Goal: Task Accomplishment & Management: Use online tool/utility

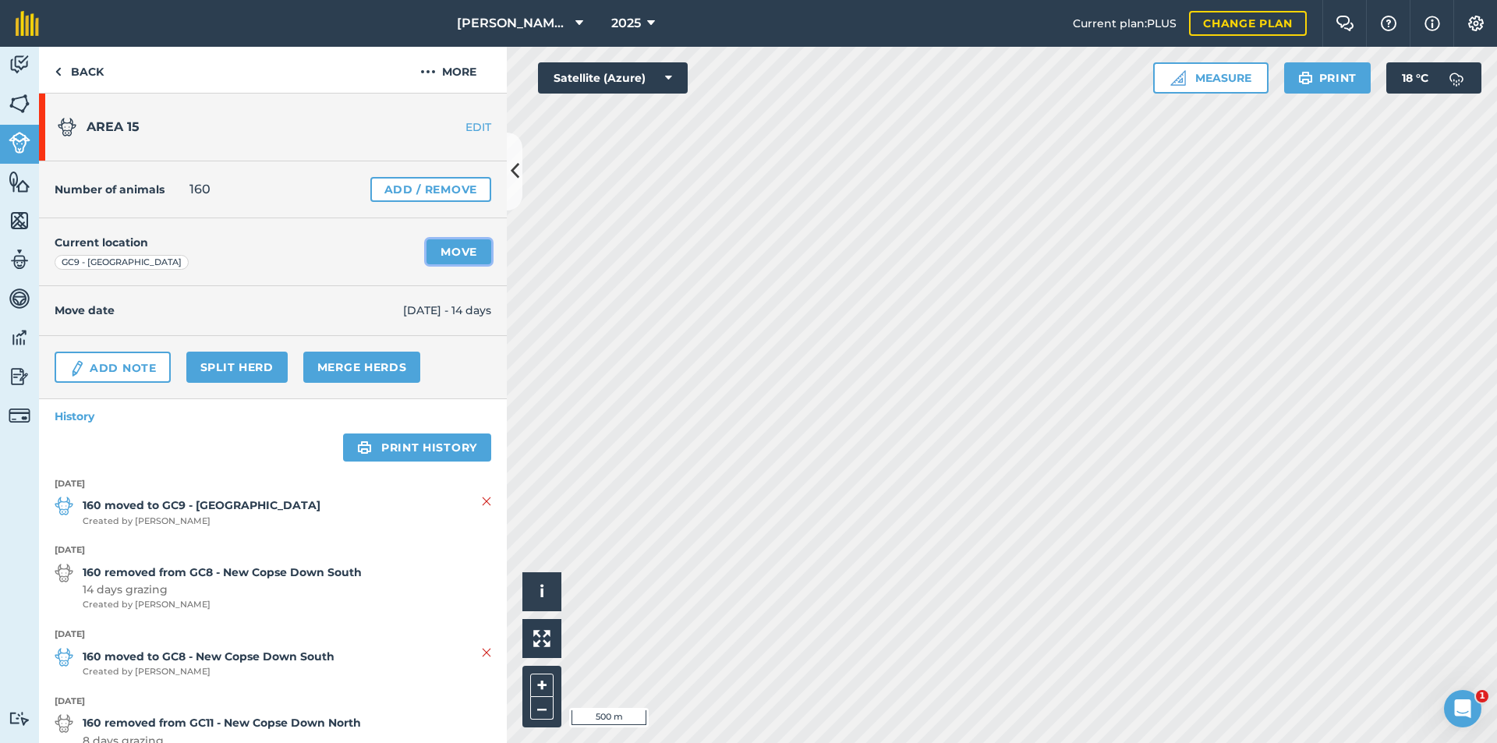
click at [437, 246] on link "Move" at bounding box center [458, 251] width 65 height 25
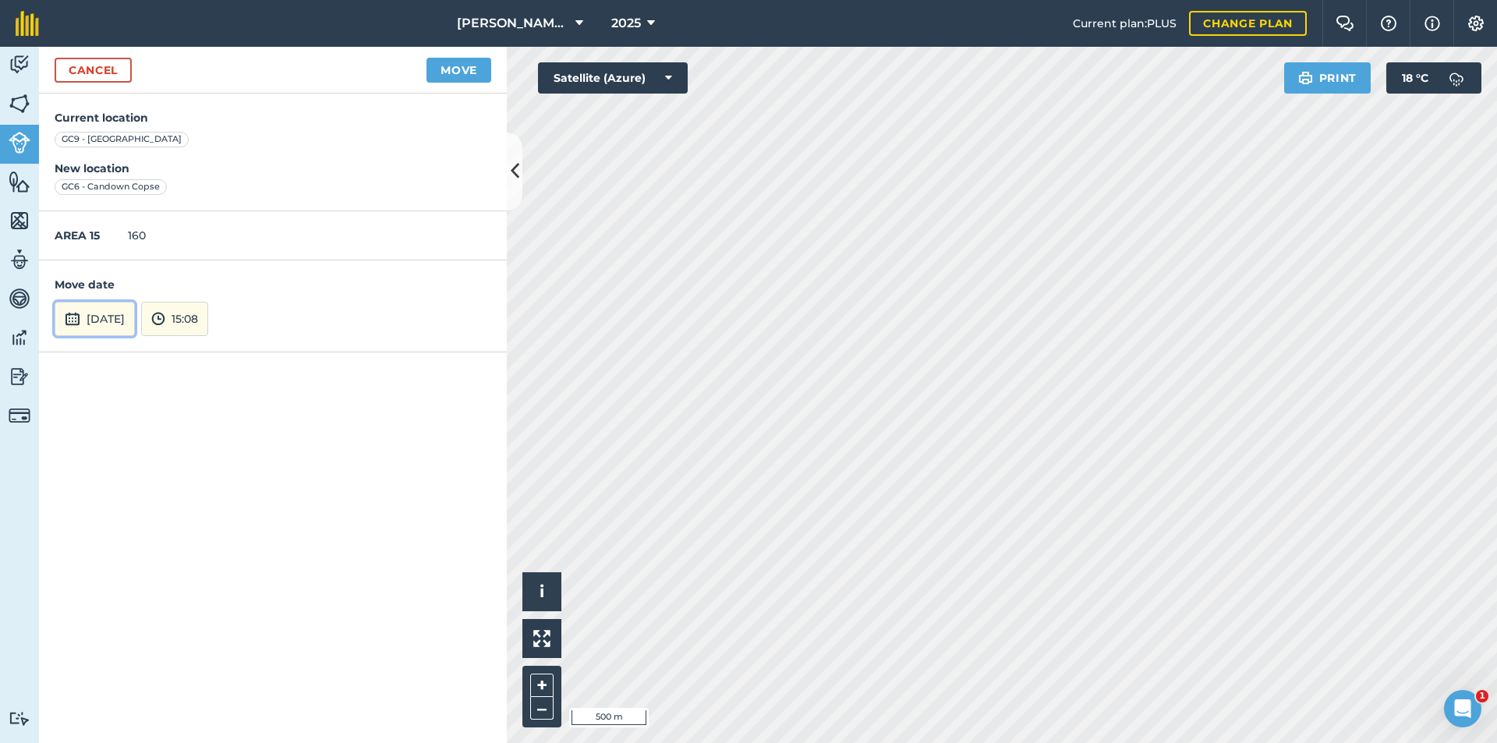
click at [109, 324] on button "[DATE]" at bounding box center [95, 319] width 80 height 34
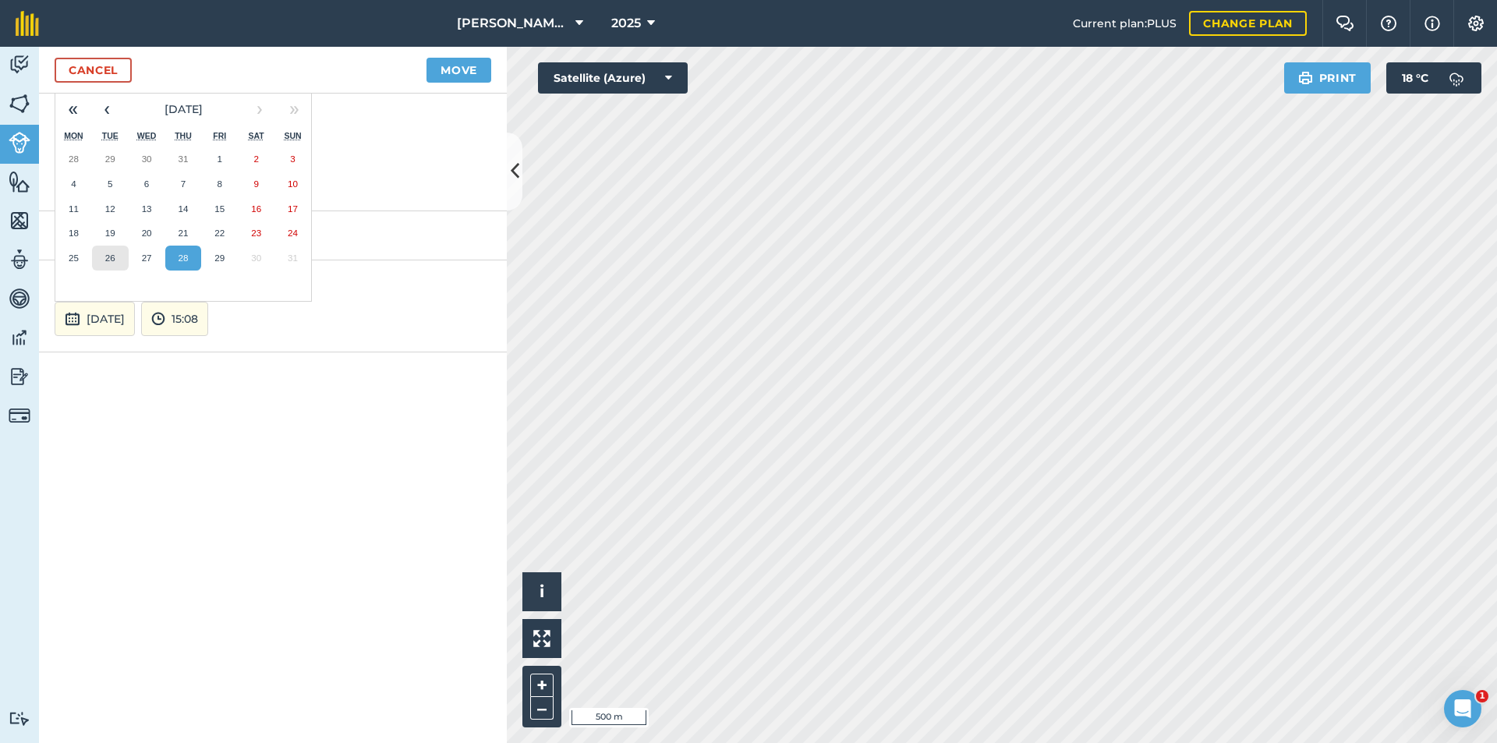
click at [111, 257] on abbr "26" at bounding box center [110, 258] width 10 height 10
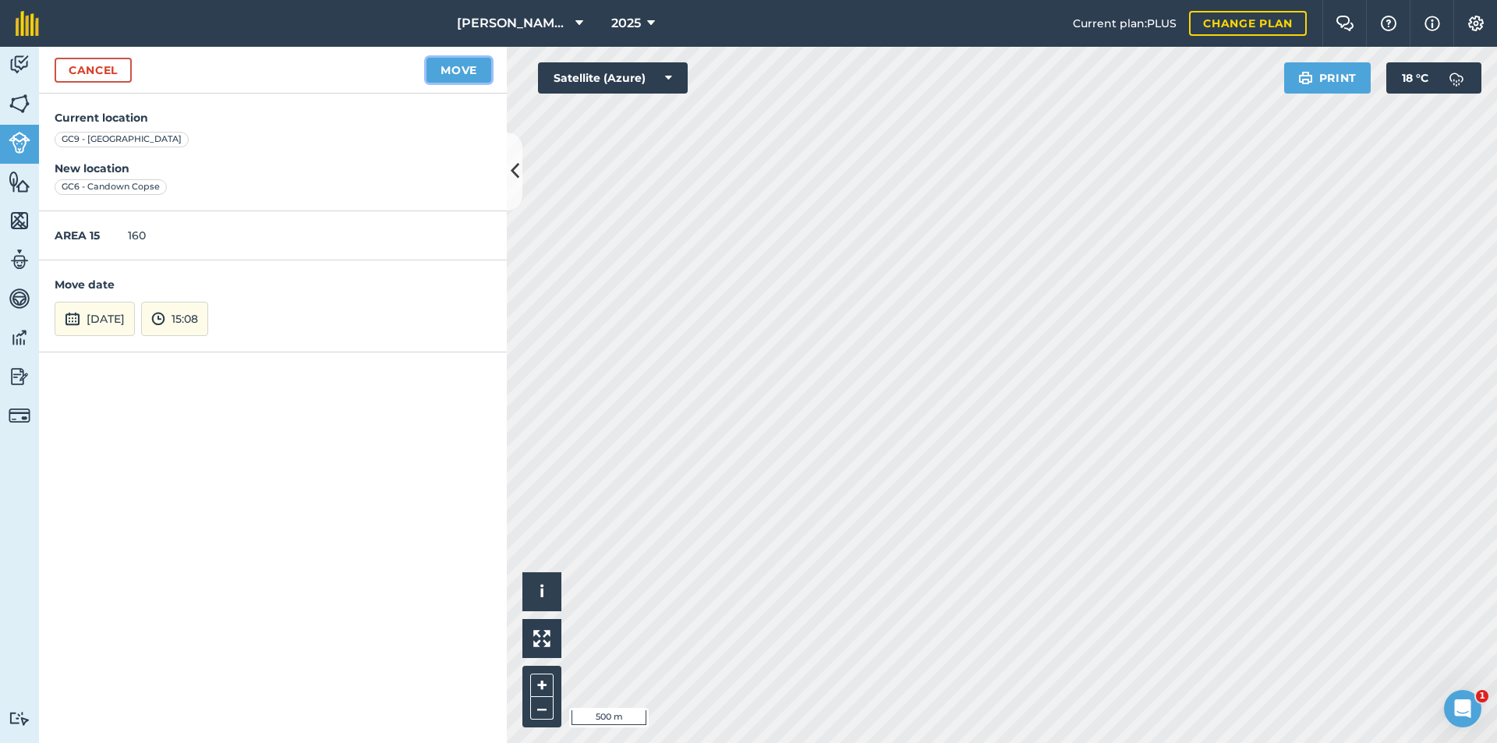
click at [464, 77] on button "Move" at bounding box center [458, 70] width 65 height 25
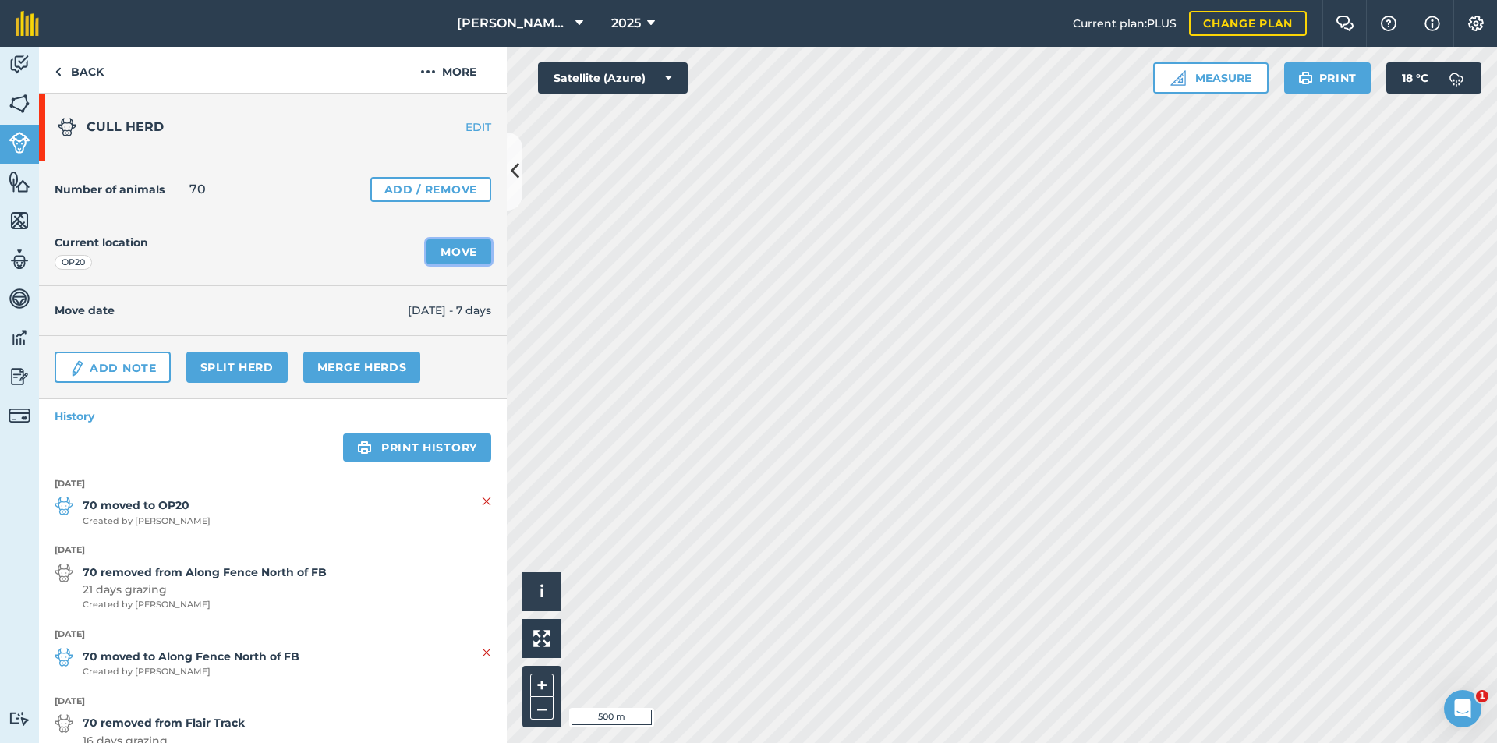
click at [438, 257] on link "Move" at bounding box center [458, 251] width 65 height 25
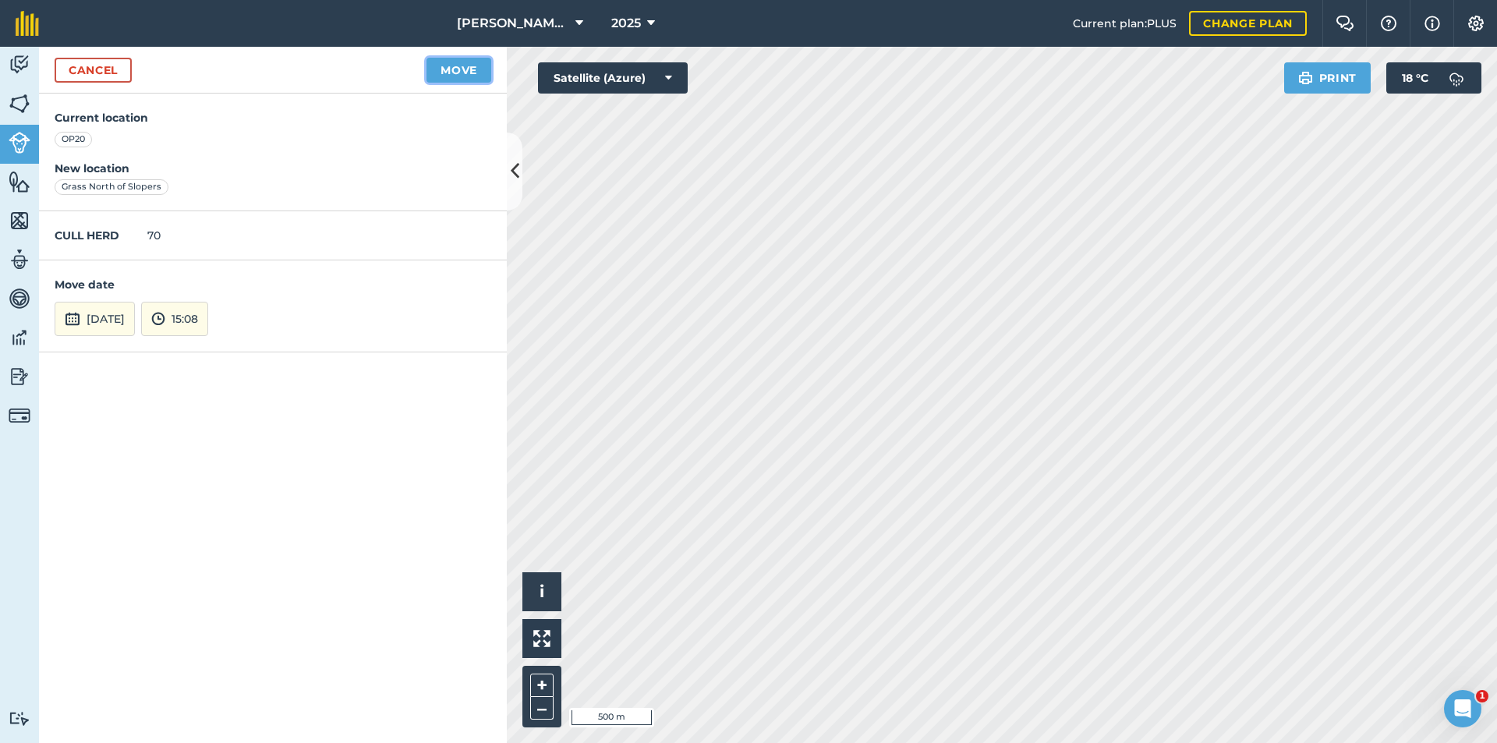
click at [461, 58] on button "Move" at bounding box center [458, 70] width 65 height 25
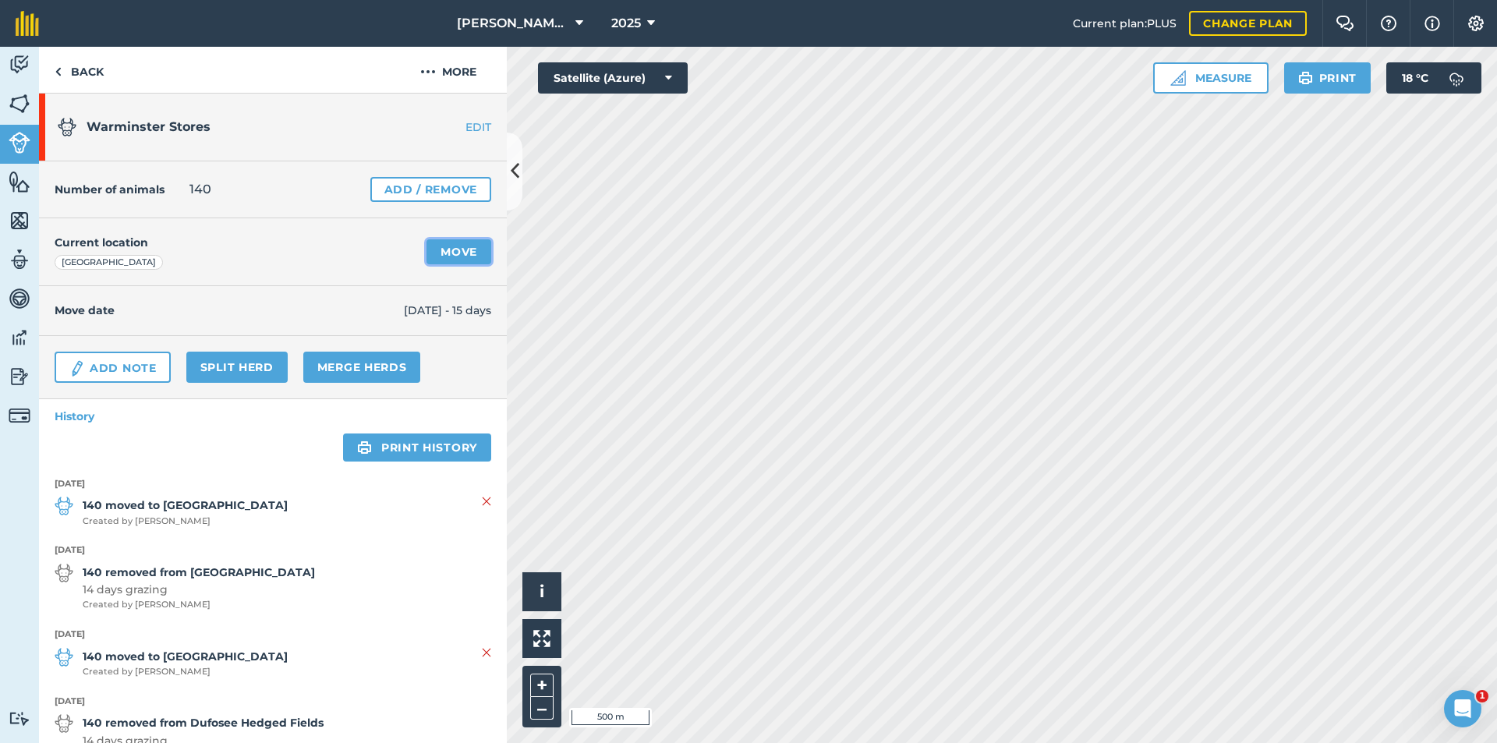
click at [440, 255] on link "Move" at bounding box center [458, 251] width 65 height 25
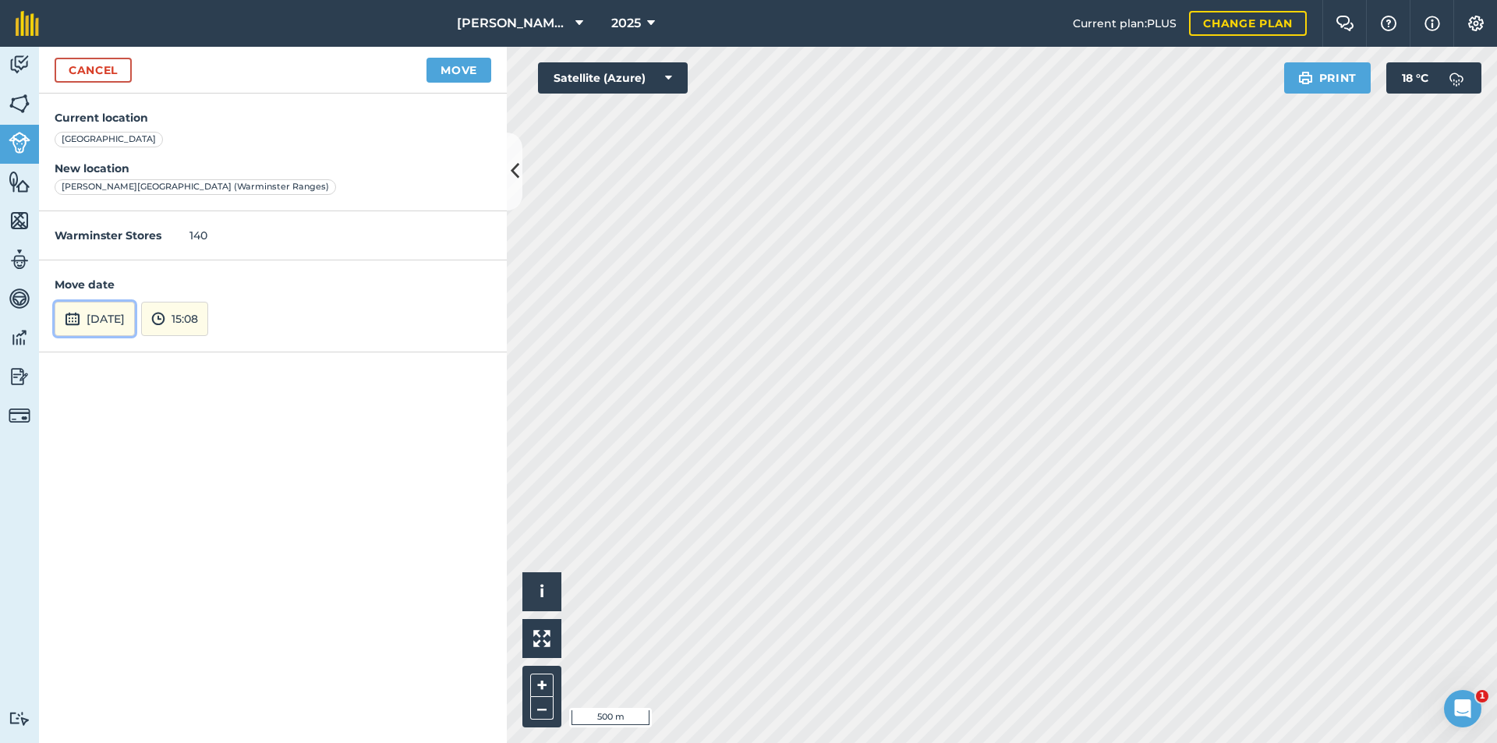
click at [120, 320] on button "[DATE]" at bounding box center [95, 319] width 80 height 34
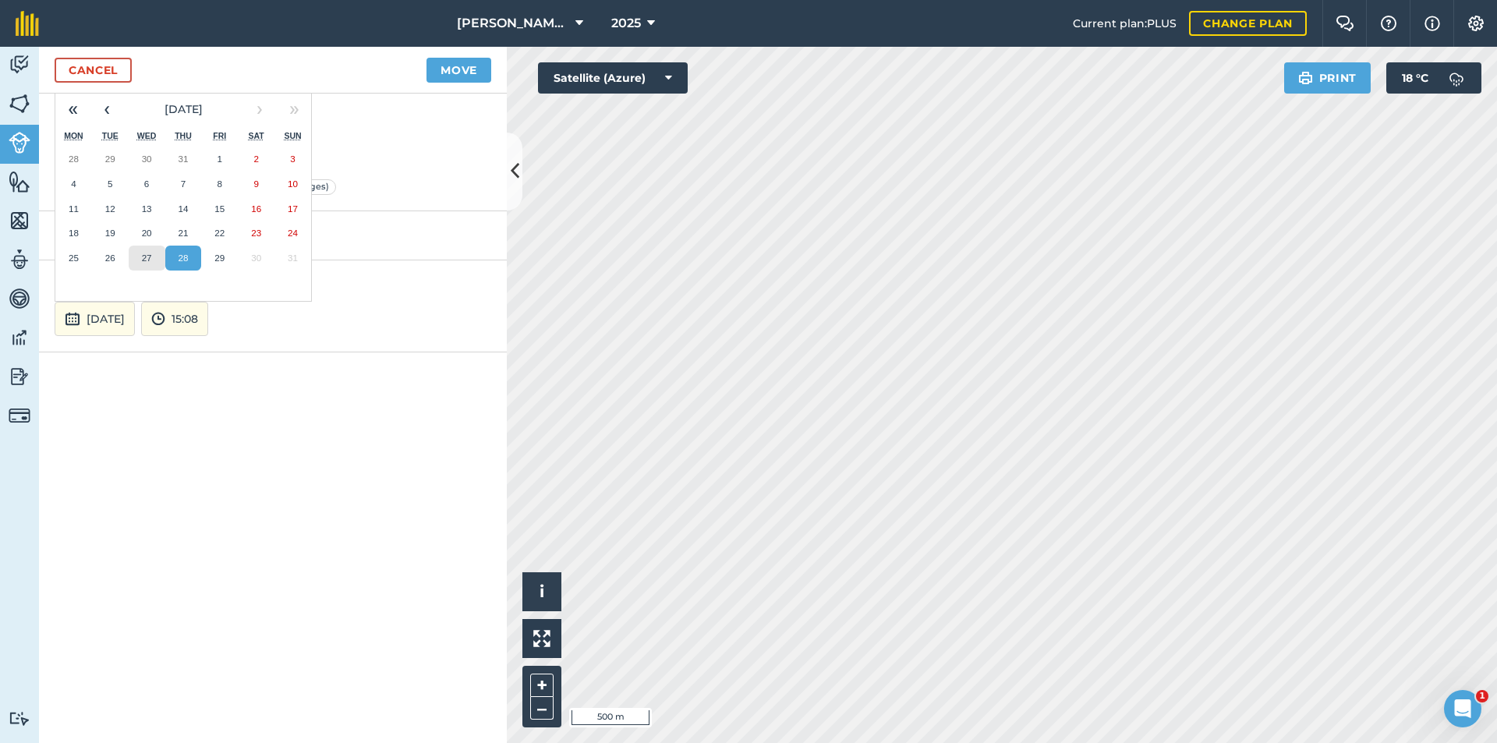
click at [152, 259] on button "27" at bounding box center [147, 258] width 37 height 25
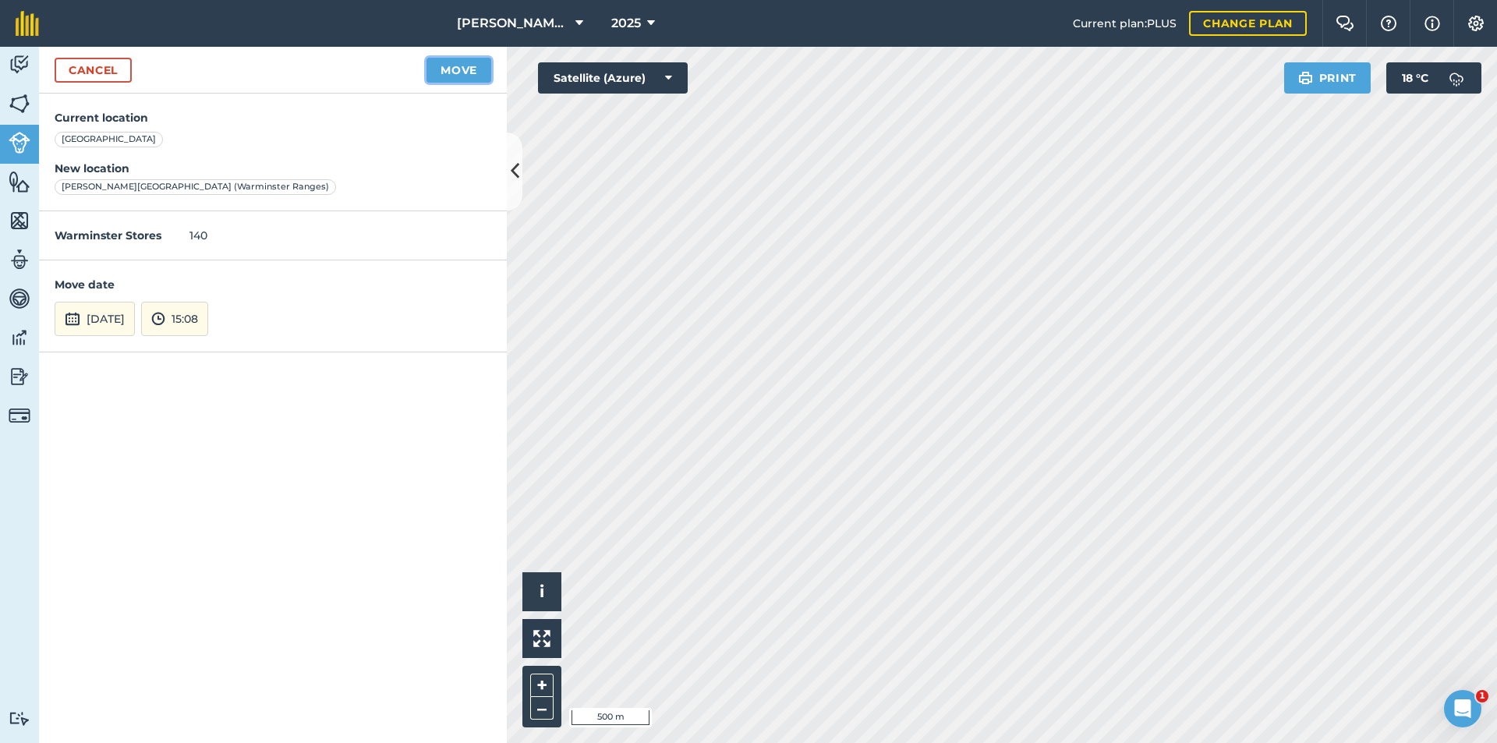
click at [452, 70] on button "Move" at bounding box center [458, 70] width 65 height 25
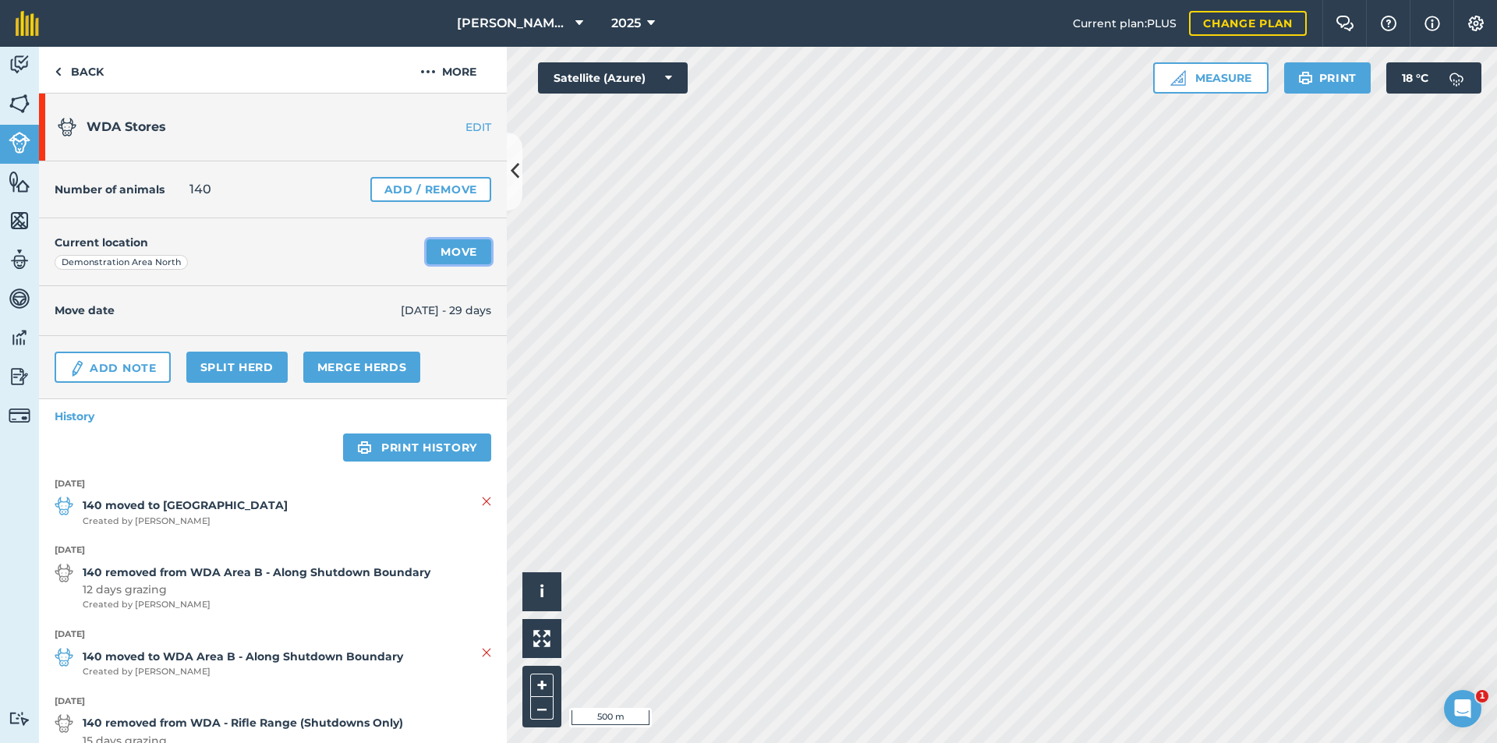
click at [447, 247] on link "Move" at bounding box center [458, 251] width 65 height 25
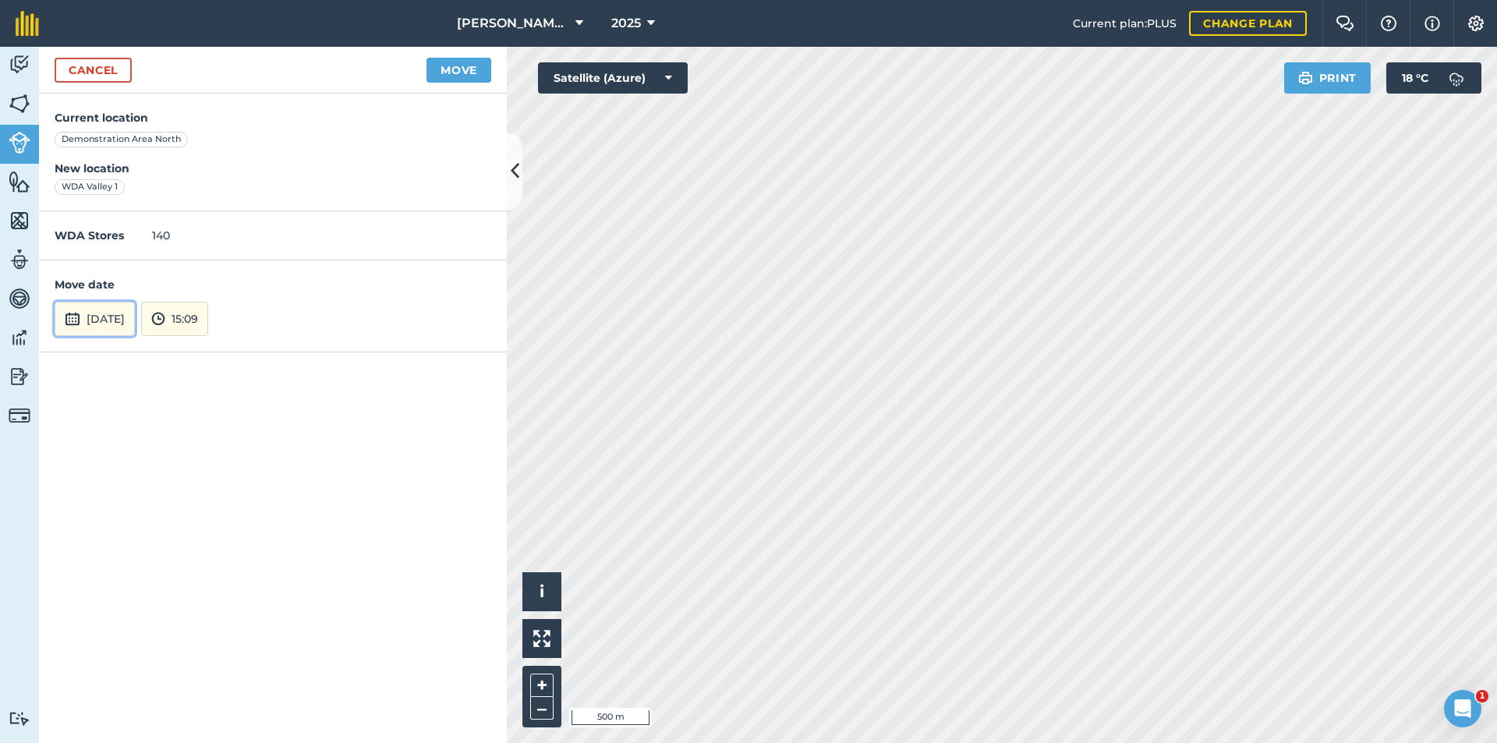
click at [105, 329] on button "[DATE]" at bounding box center [95, 319] width 80 height 34
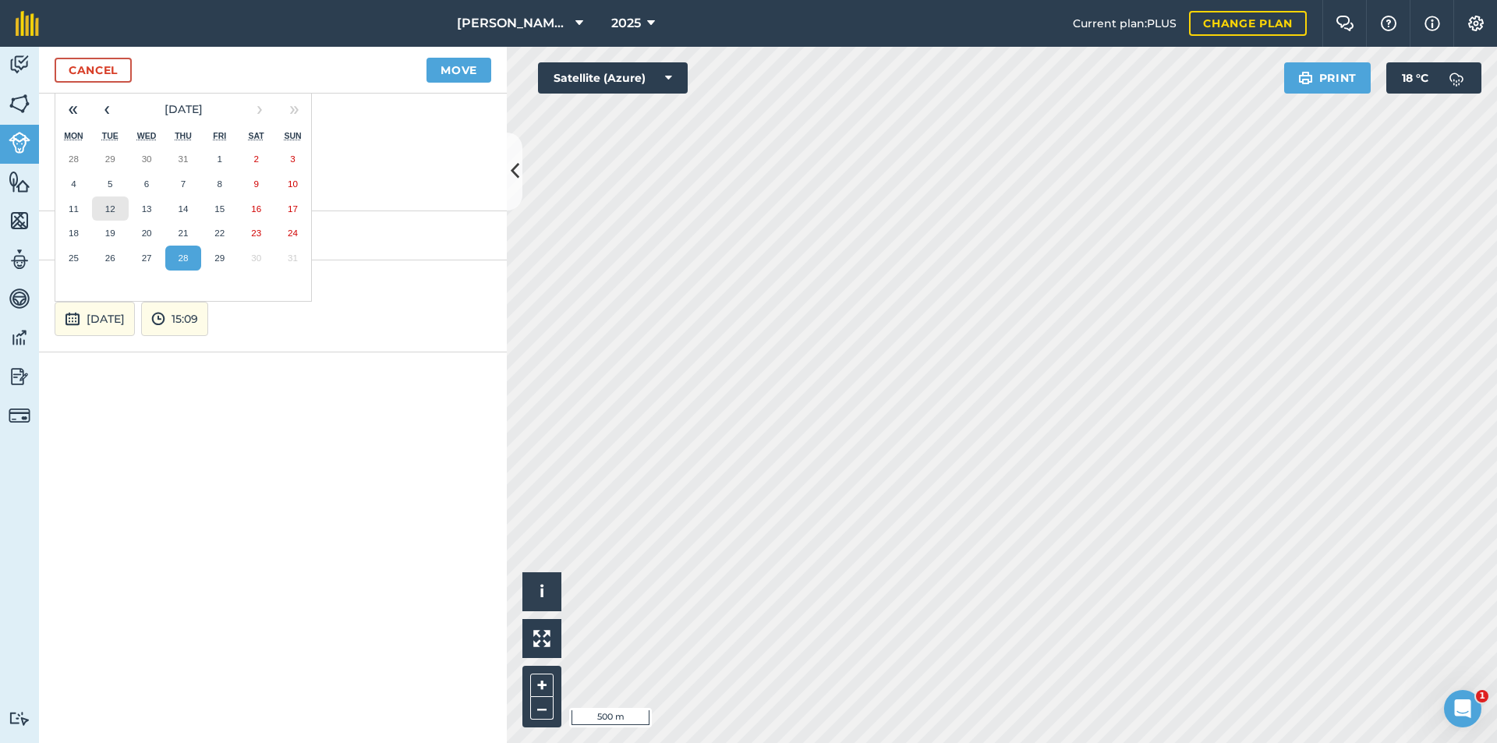
click at [111, 207] on abbr "12" at bounding box center [110, 208] width 10 height 10
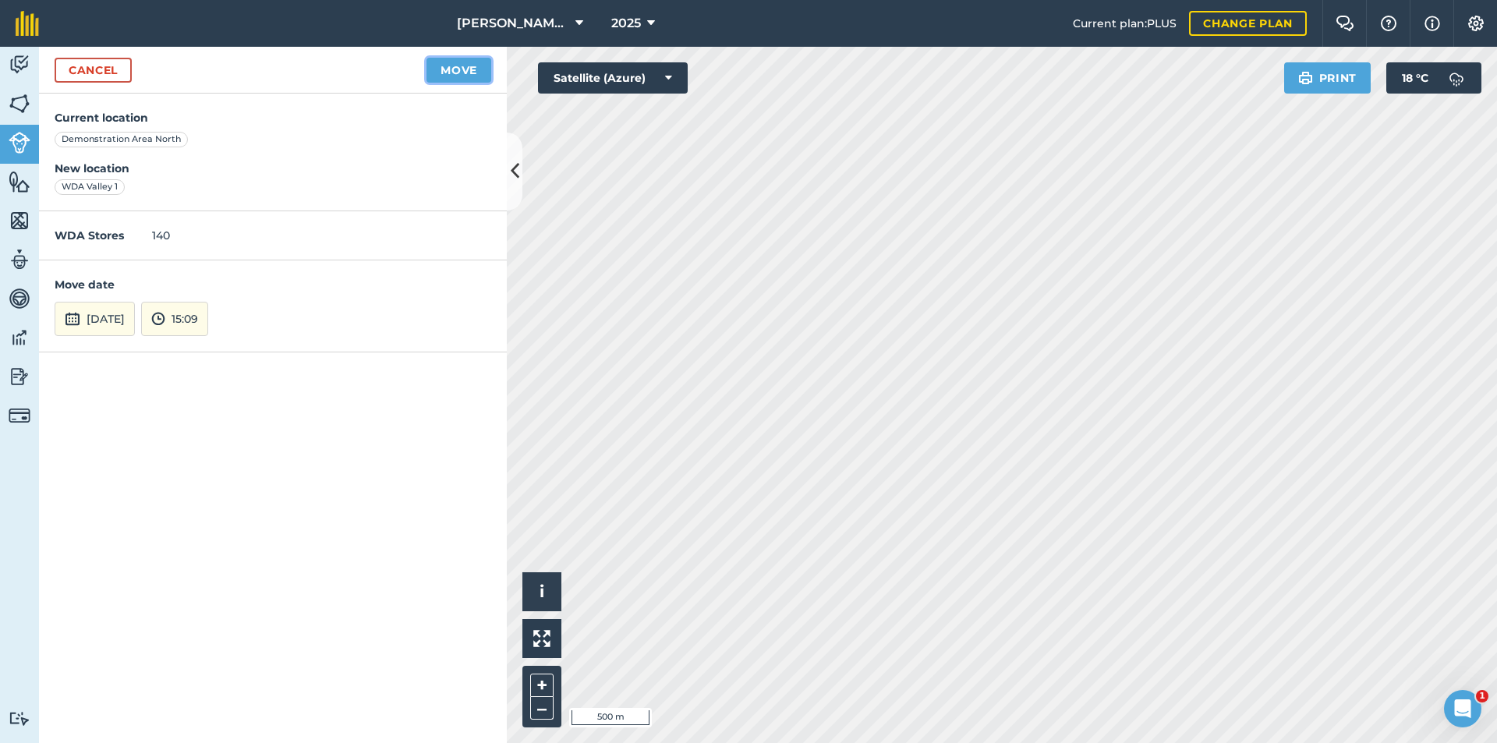
click at [468, 68] on button "Move" at bounding box center [458, 70] width 65 height 25
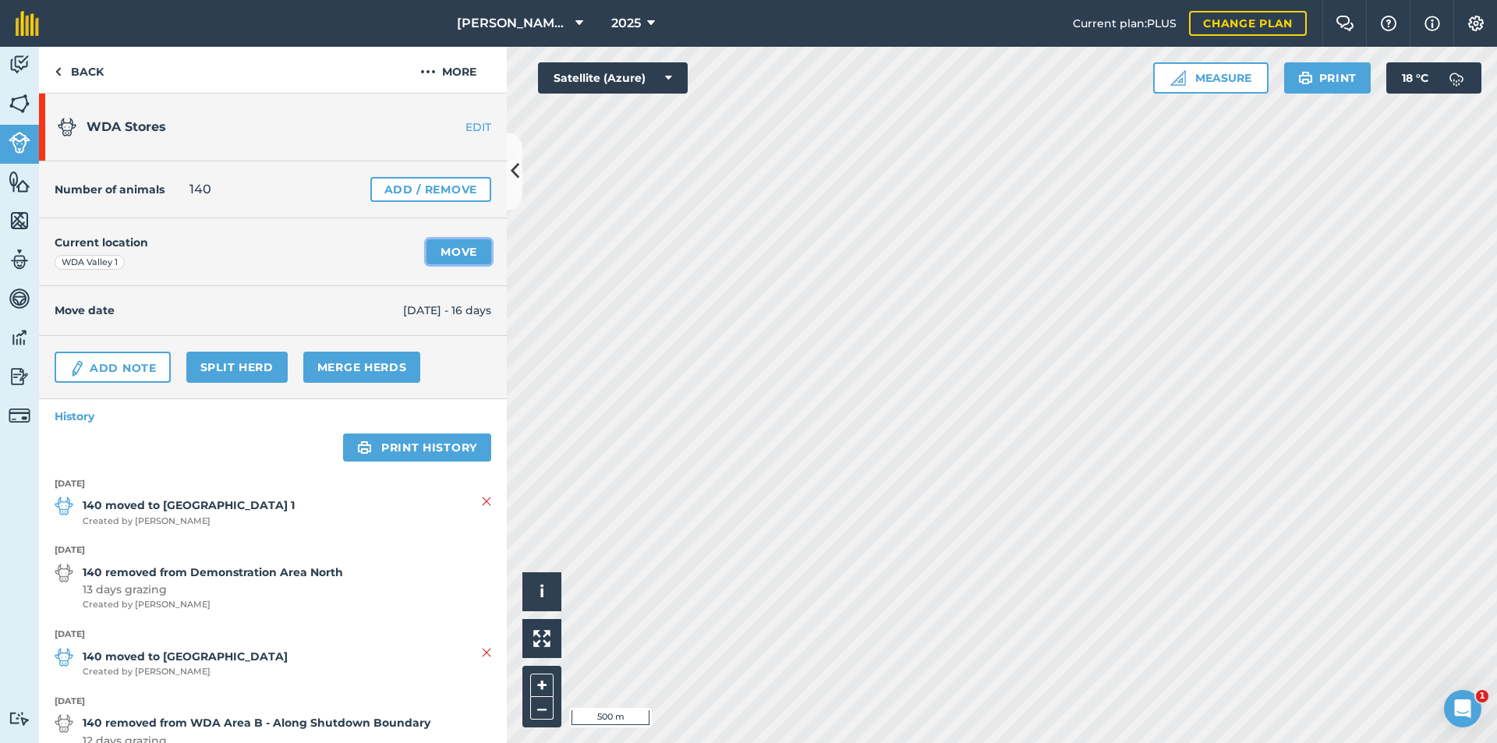
click at [438, 259] on link "Move" at bounding box center [458, 251] width 65 height 25
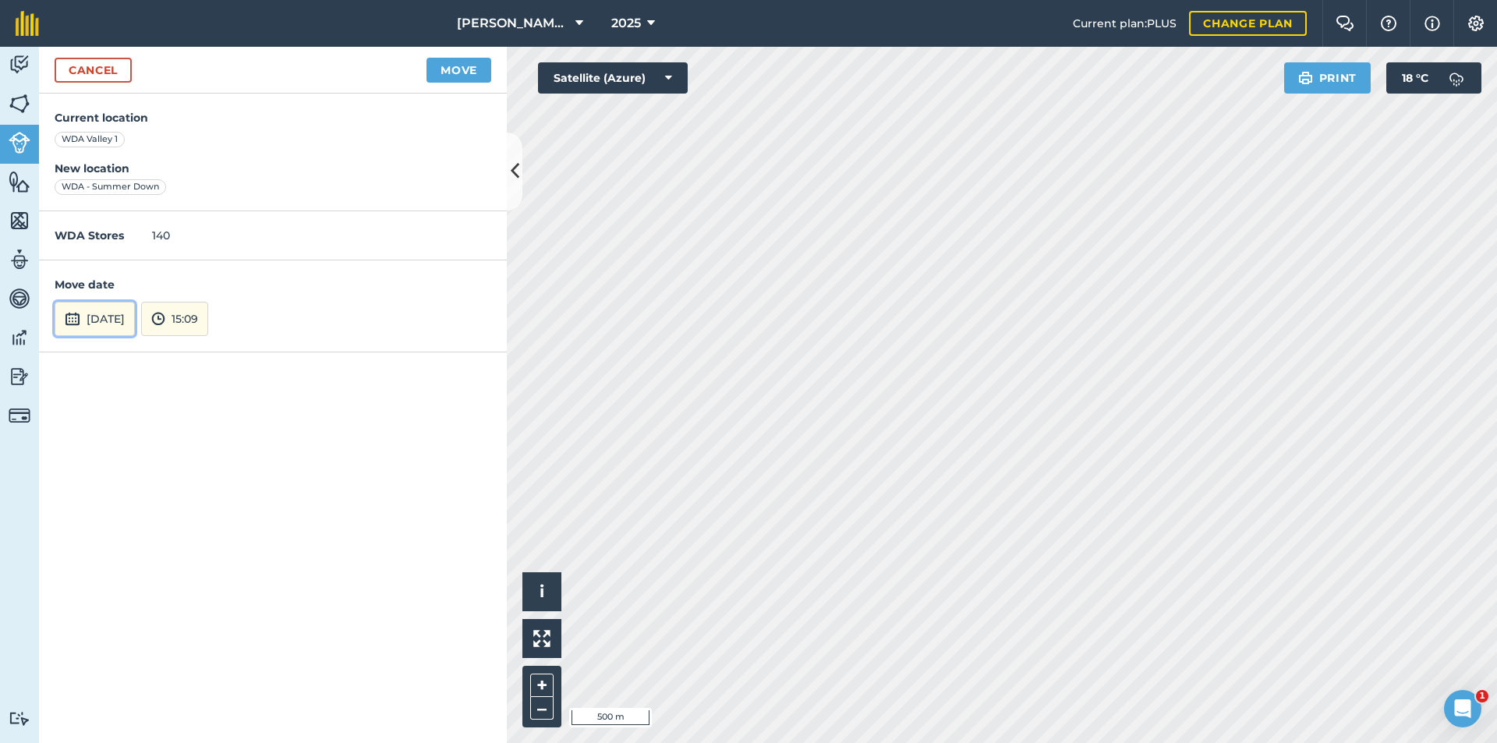
click at [135, 313] on button "[DATE]" at bounding box center [95, 319] width 80 height 34
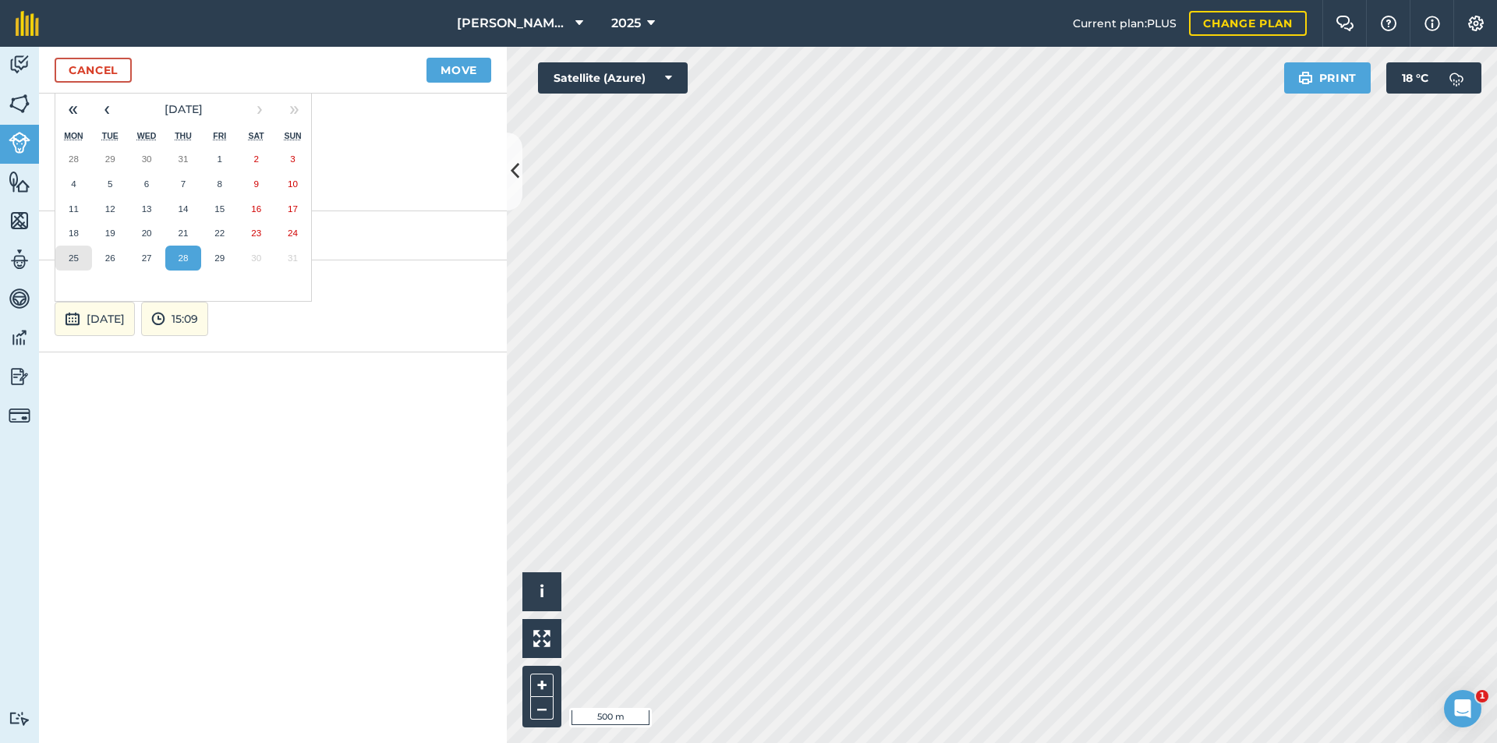
click at [71, 256] on abbr "25" at bounding box center [74, 258] width 10 height 10
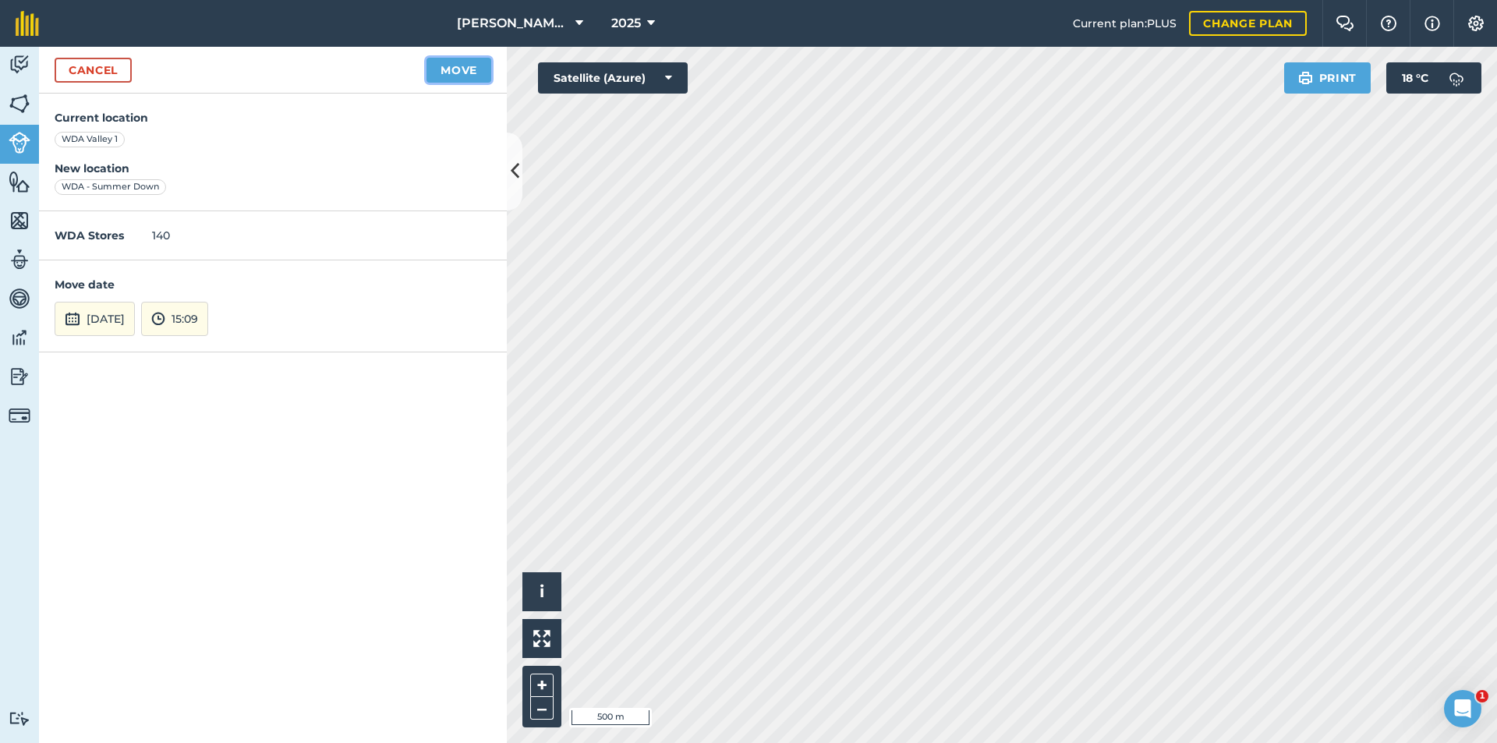
click at [473, 75] on button "Move" at bounding box center [458, 70] width 65 height 25
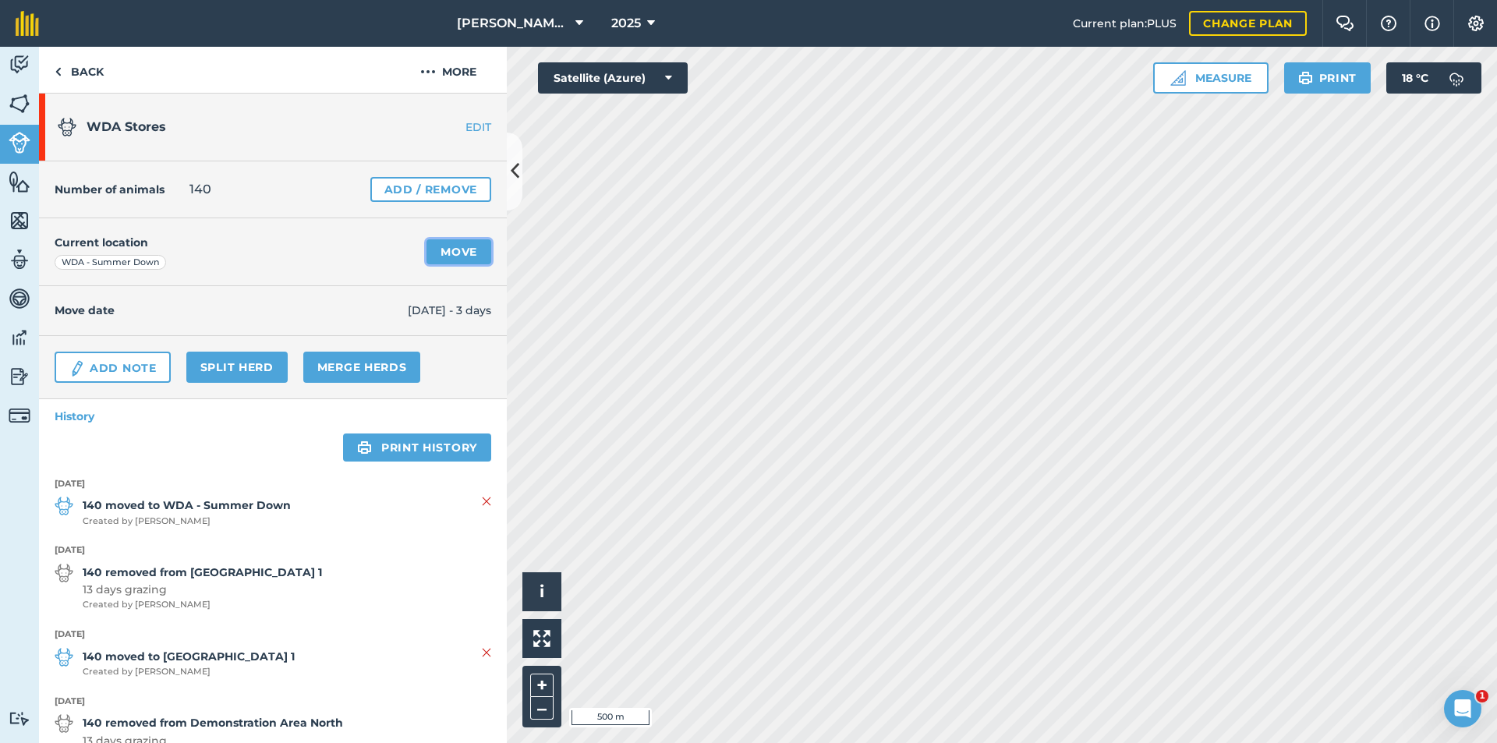
click at [455, 261] on link "Move" at bounding box center [458, 251] width 65 height 25
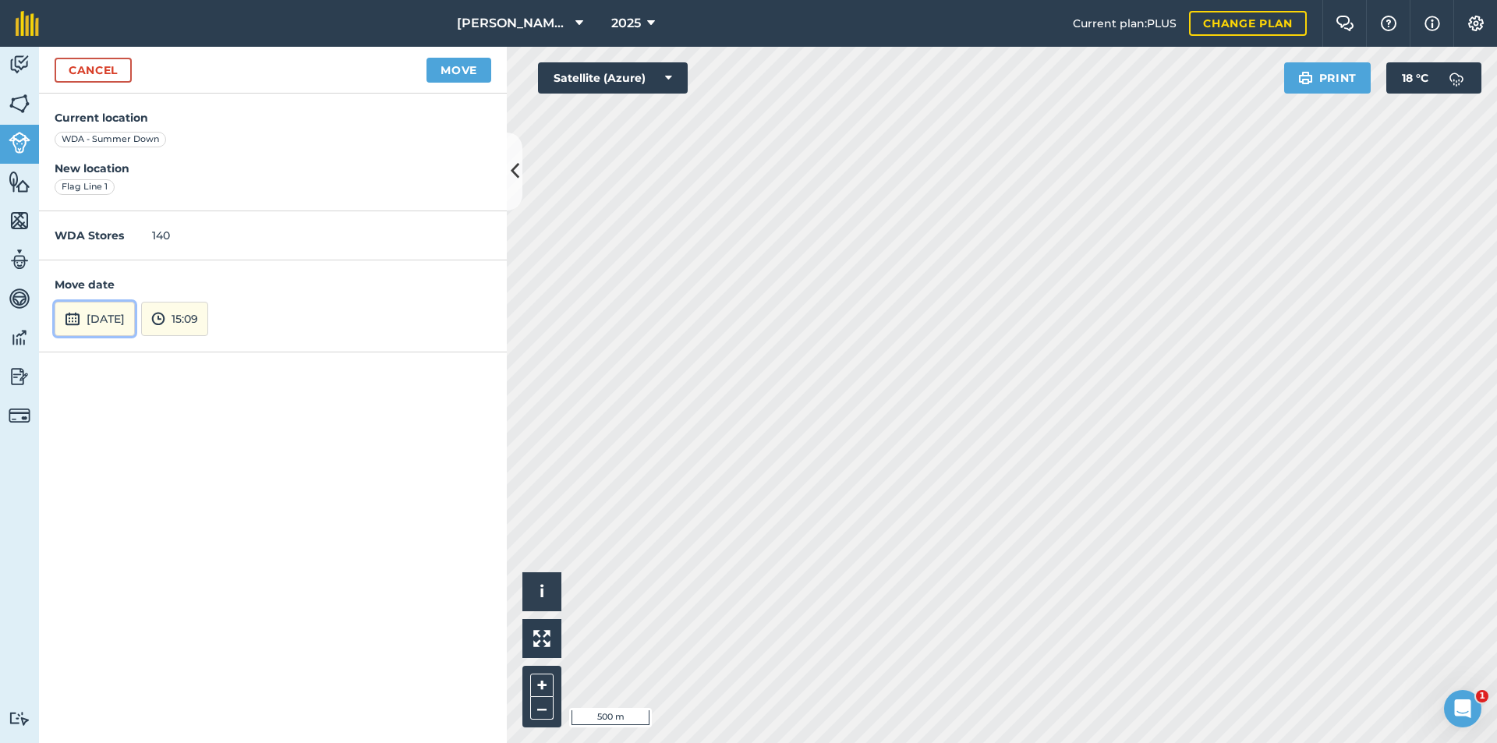
click at [135, 317] on button "[DATE]" at bounding box center [95, 319] width 80 height 34
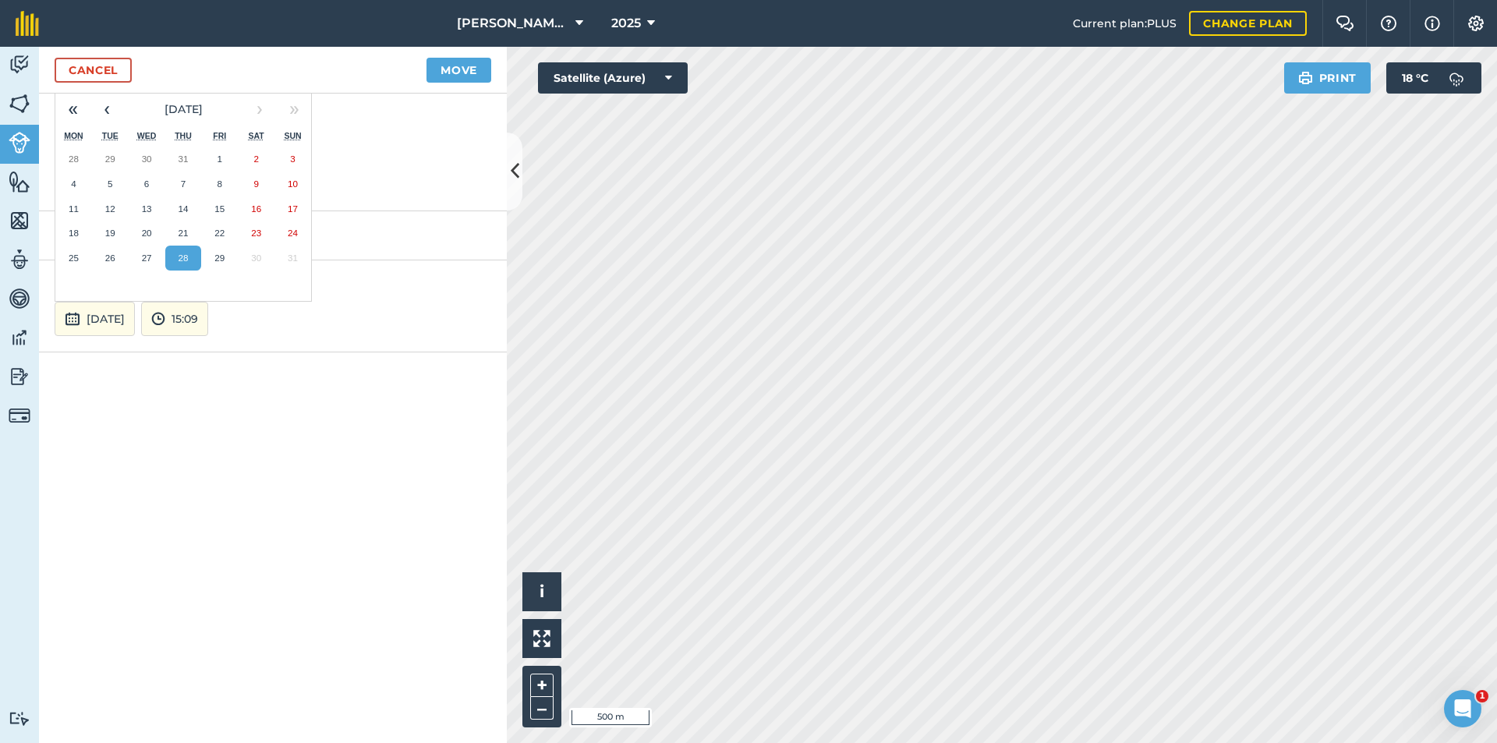
click at [187, 259] on abbr "28" at bounding box center [183, 258] width 10 height 10
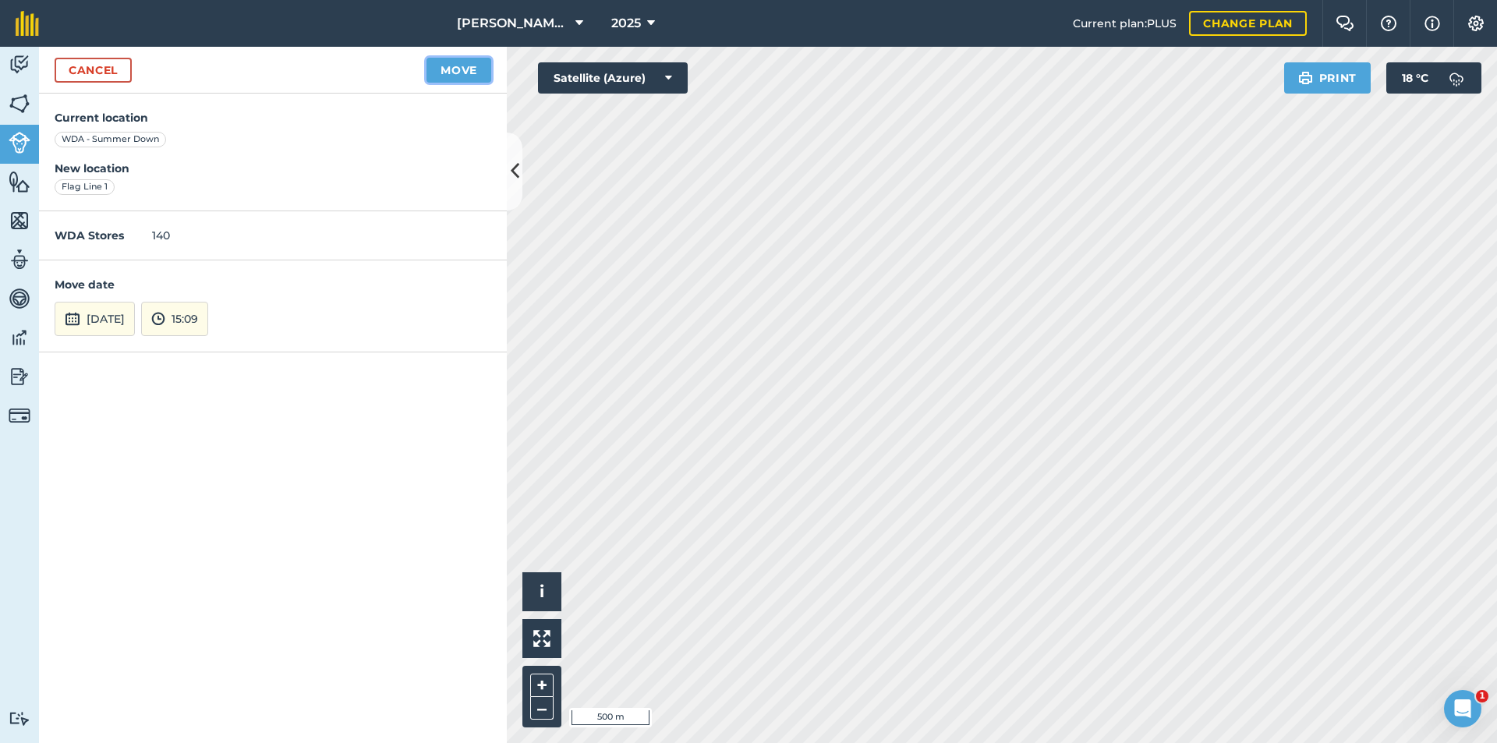
click at [447, 76] on button "Move" at bounding box center [458, 70] width 65 height 25
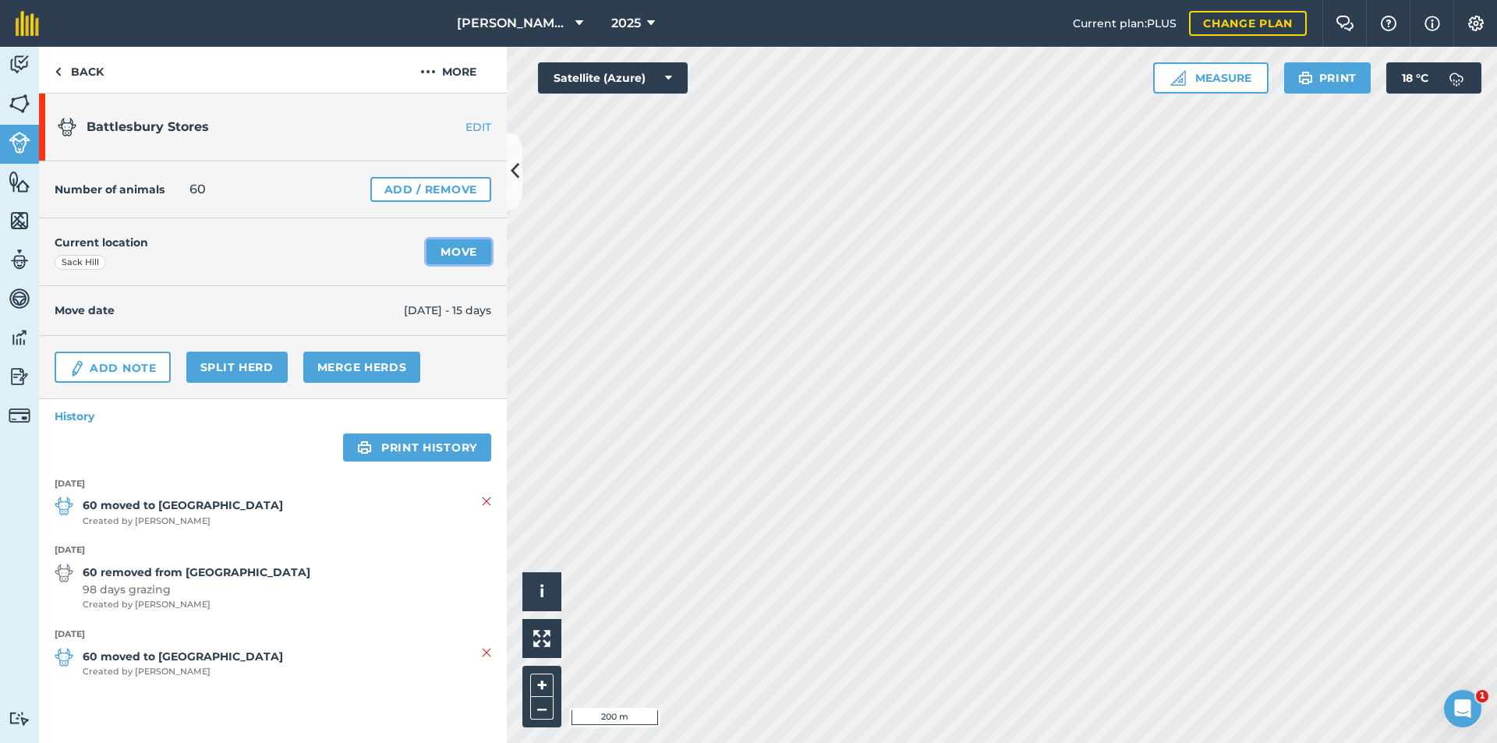
click at [465, 243] on link "Move" at bounding box center [458, 251] width 65 height 25
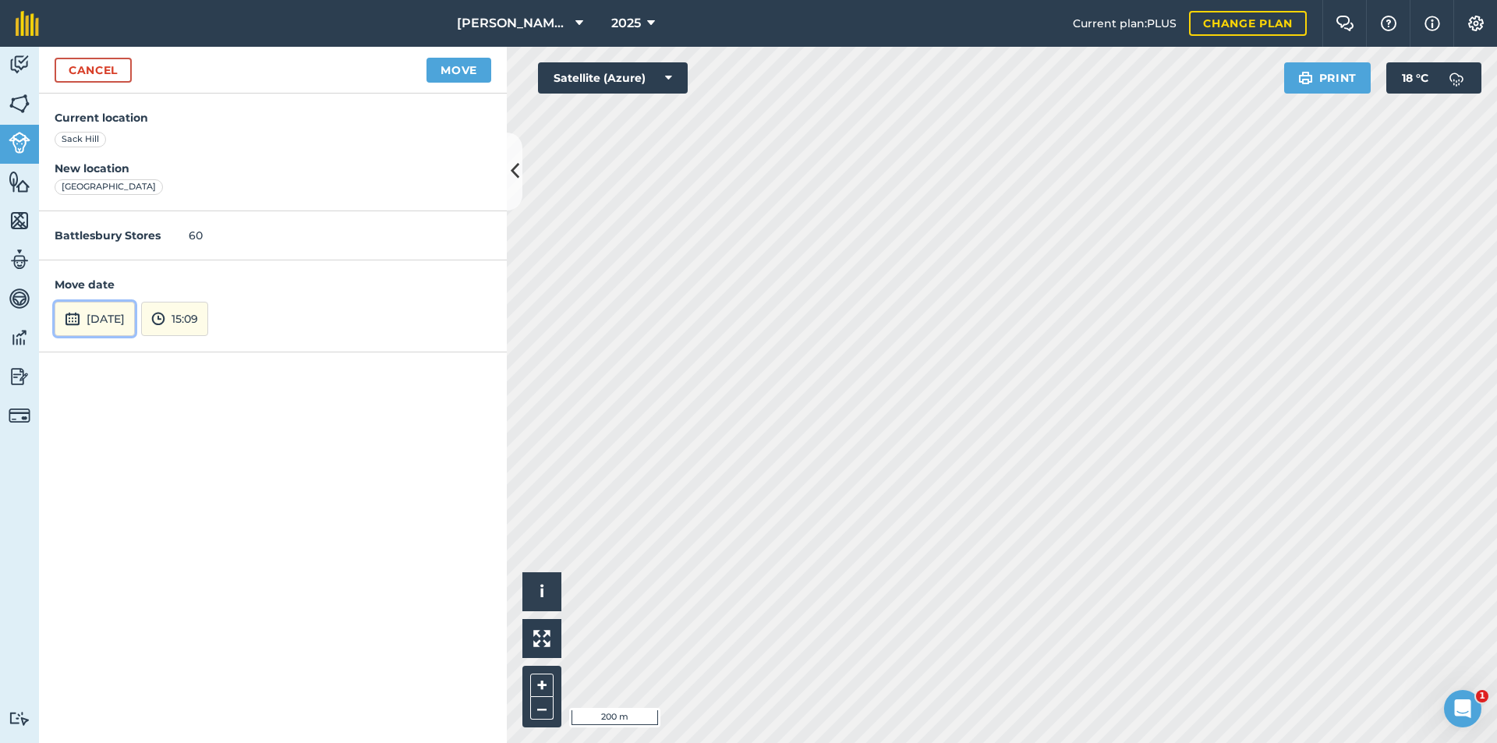
click at [133, 307] on button "[DATE]" at bounding box center [95, 319] width 80 height 34
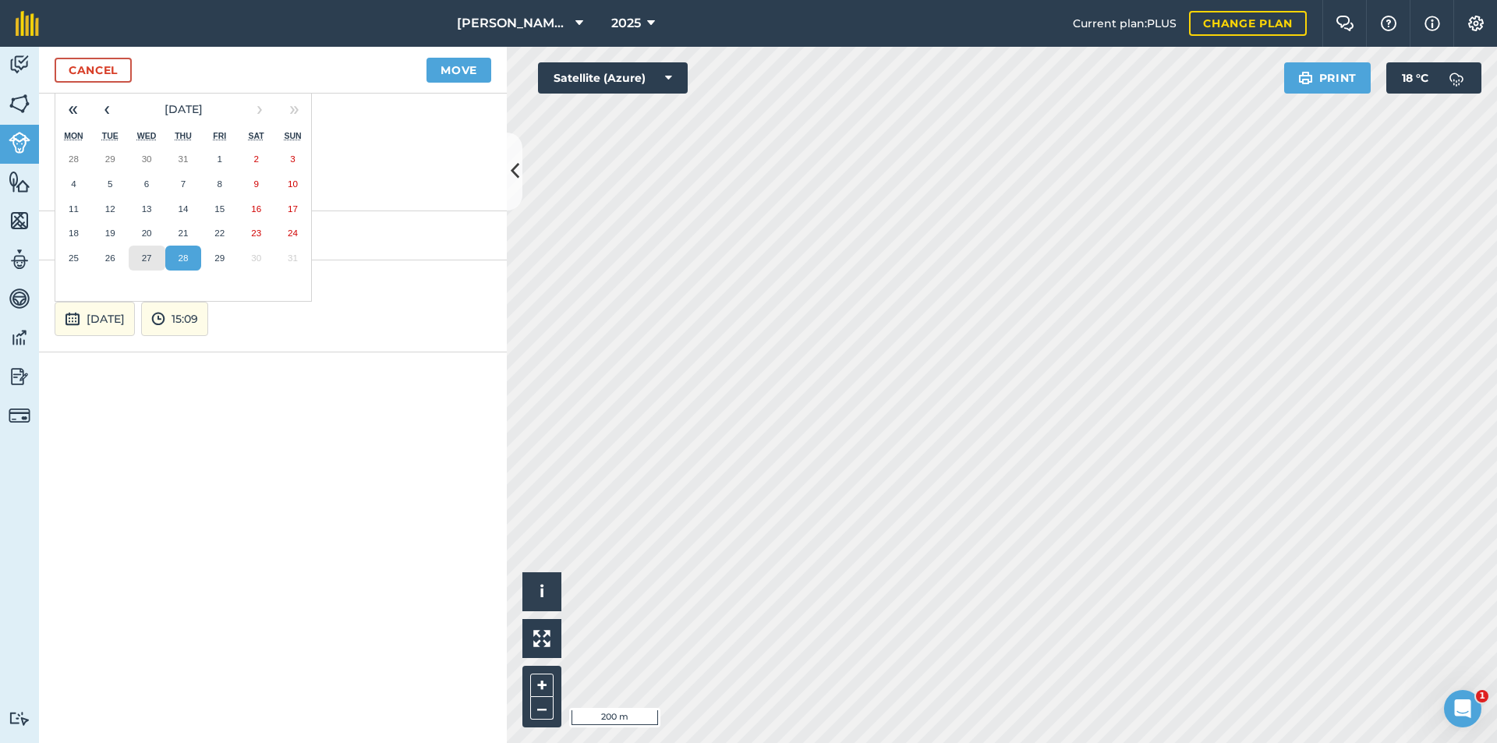
click at [150, 260] on abbr "27" at bounding box center [147, 258] width 10 height 10
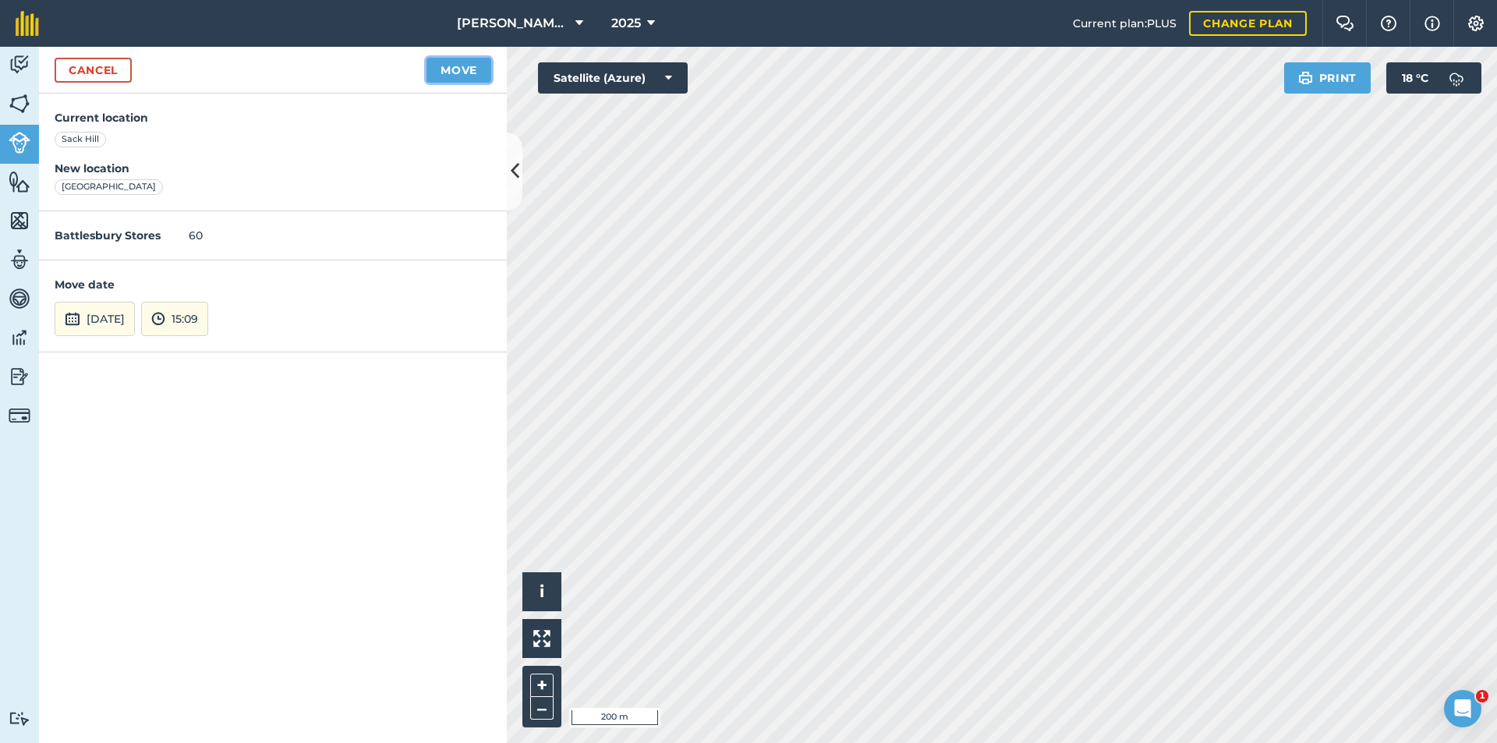
click at [463, 82] on button "Move" at bounding box center [458, 70] width 65 height 25
